Goal: Go to known website: Access a specific website the user already knows

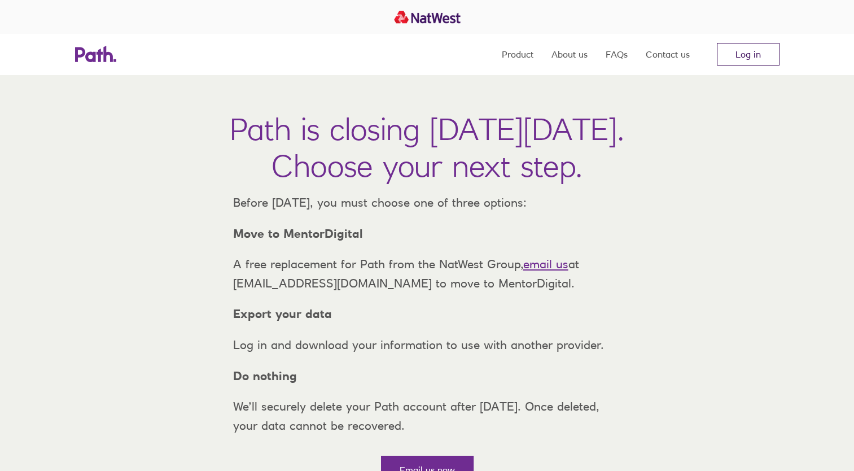
click at [750, 59] on link "Log in" at bounding box center [747, 54] width 63 height 23
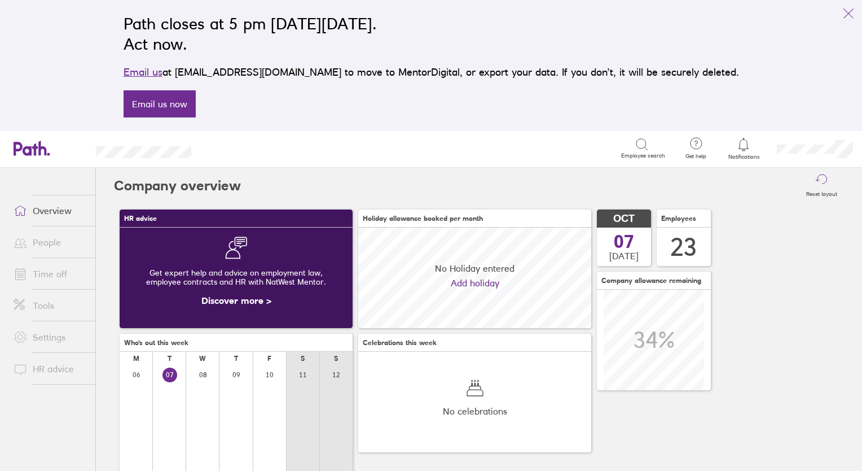
scroll to position [100, 233]
